Goal: Information Seeking & Learning: Learn about a topic

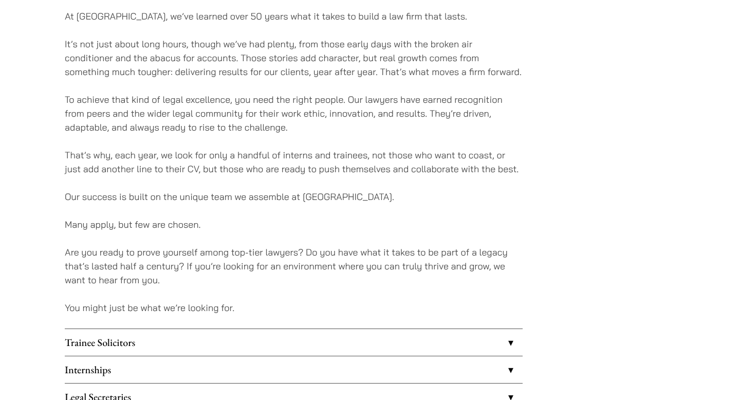
scroll to position [781, 0]
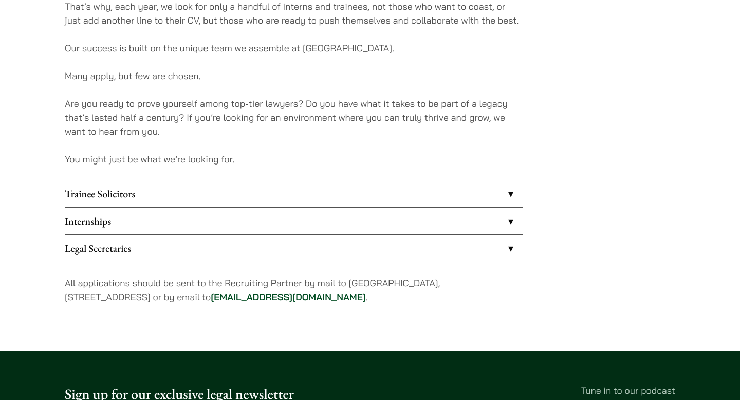
click at [191, 222] on link "Internships" at bounding box center [294, 221] width 458 height 27
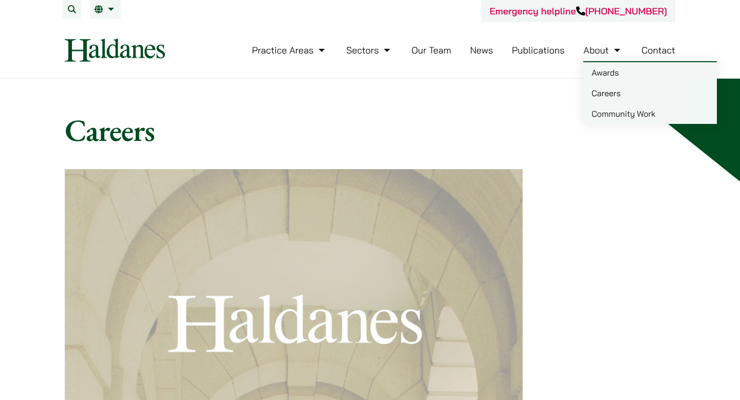
click at [595, 72] on link "Awards" at bounding box center [651, 72] width 134 height 21
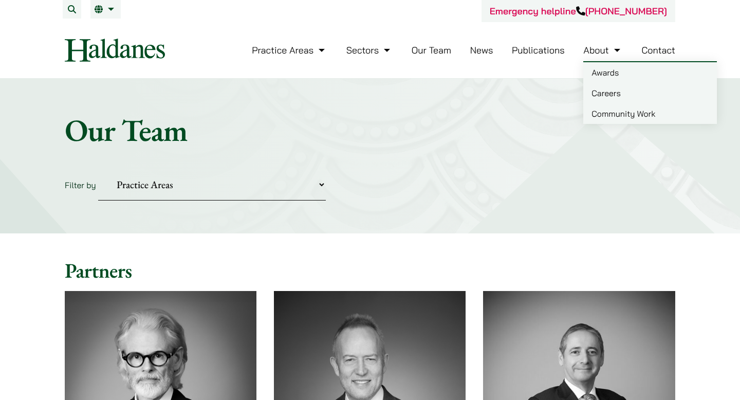
click at [598, 75] on link "Awards" at bounding box center [651, 72] width 134 height 21
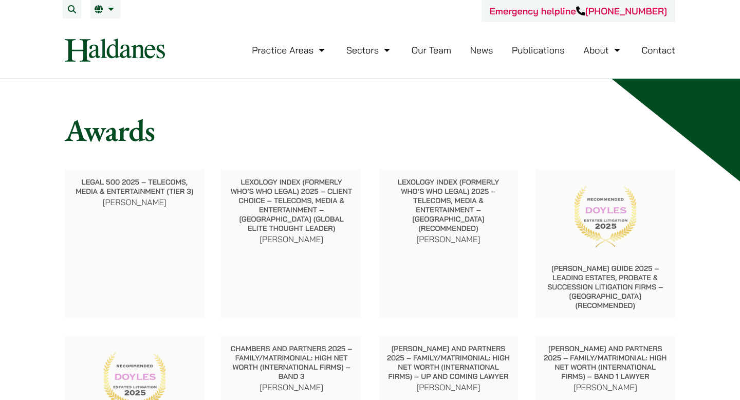
click at [479, 51] on link "News" at bounding box center [481, 50] width 23 height 12
click at [548, 55] on link "Publications" at bounding box center [538, 50] width 53 height 12
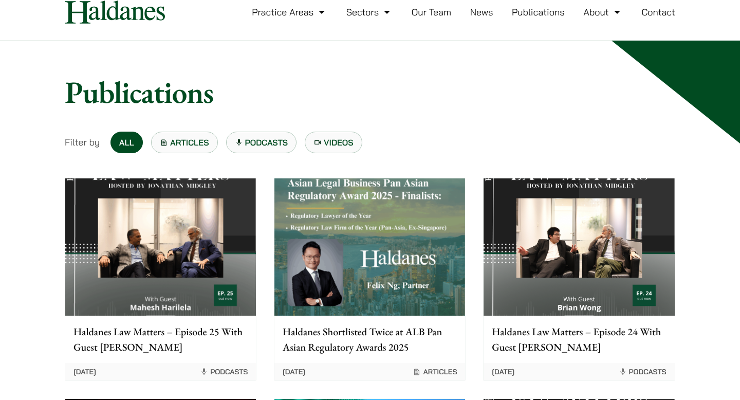
scroll to position [5, 0]
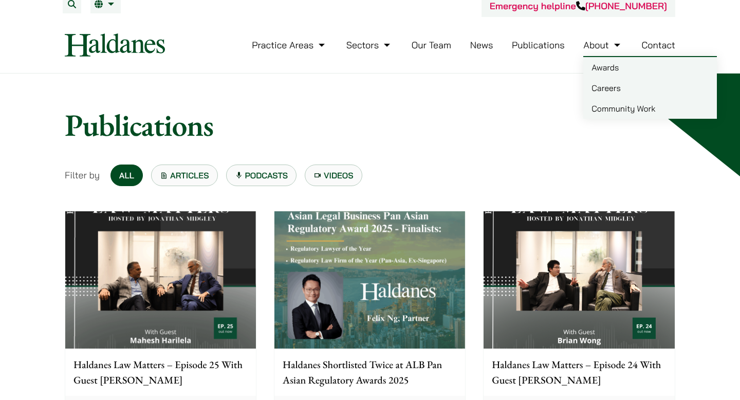
click at [607, 85] on link "Careers" at bounding box center [651, 88] width 134 height 21
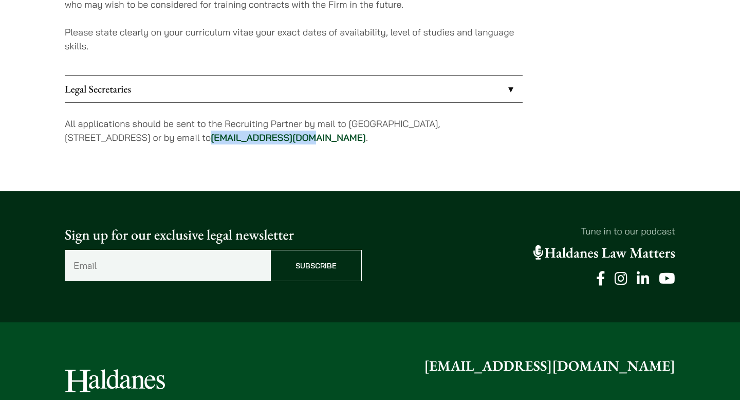
scroll to position [1151, 0]
